Goal: Task Accomplishment & Management: Complete application form

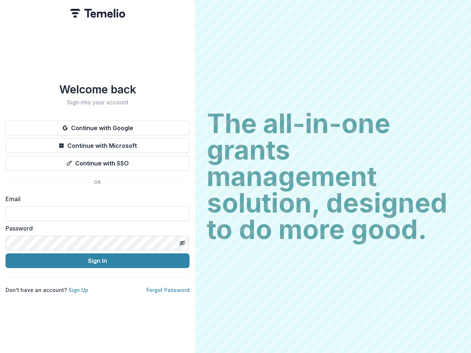
click at [236, 177] on h2 "The all-in-one grants management solution, designed to do more good." at bounding box center [333, 176] width 253 height 133
click at [98, 125] on button "Continue with Google" at bounding box center [98, 128] width 184 height 15
click at [98, 143] on button "Continue with Microsoft" at bounding box center [98, 145] width 184 height 15
click at [98, 161] on button "Continue with SSO" at bounding box center [98, 163] width 184 height 15
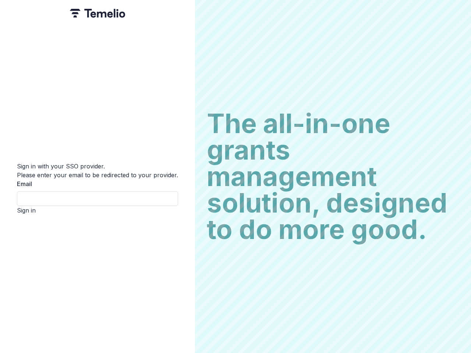
click at [182, 240] on div "Sign in with your SSO provider. Please enter your email to be redirected to you…" at bounding box center [97, 176] width 195 height 353
